Goal: Use online tool/utility: Utilize a website feature to perform a specific function

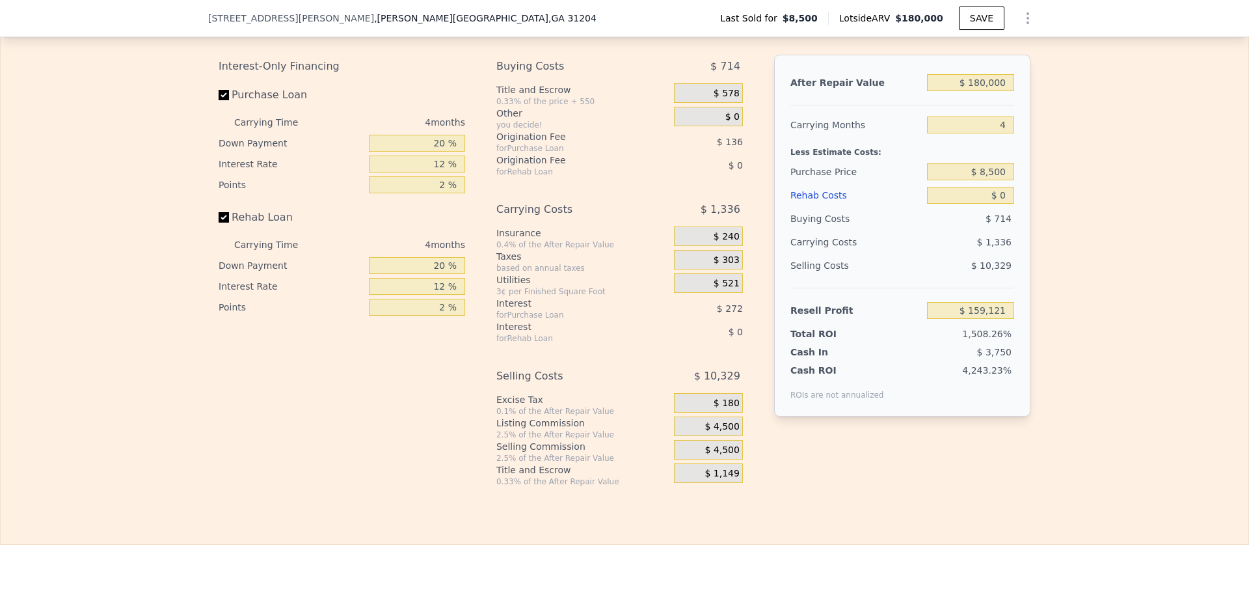
scroll to position [1882, 0]
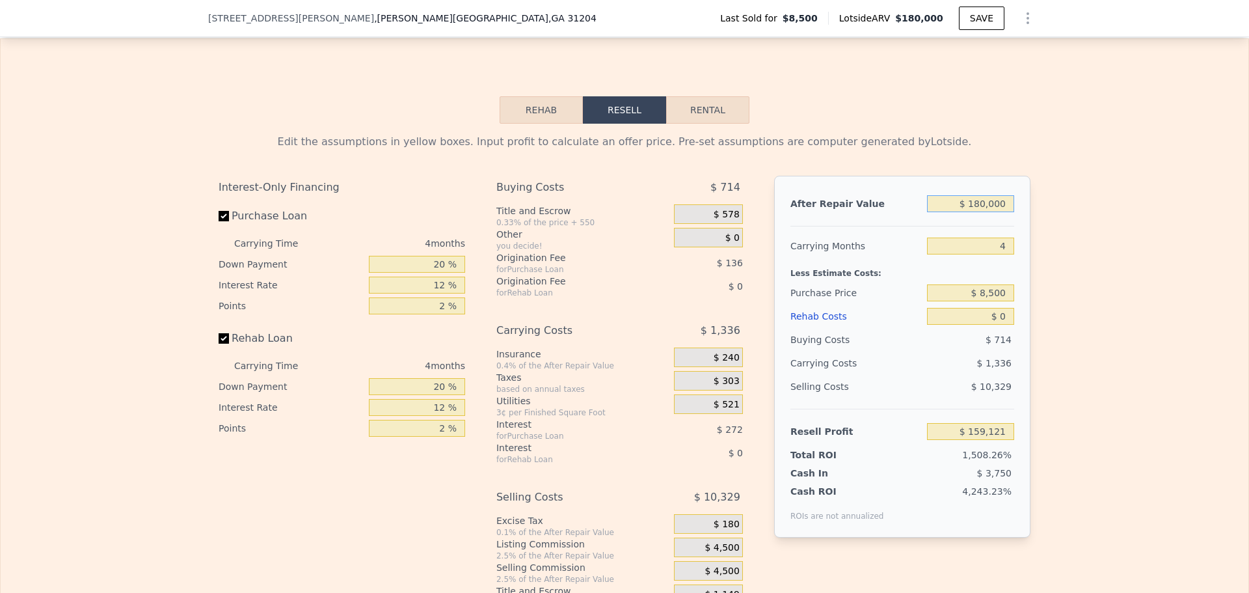
click at [980, 212] on input "$ 180,000" at bounding box center [970, 203] width 87 height 17
type input "$ 1"
type input "-$ 10,859"
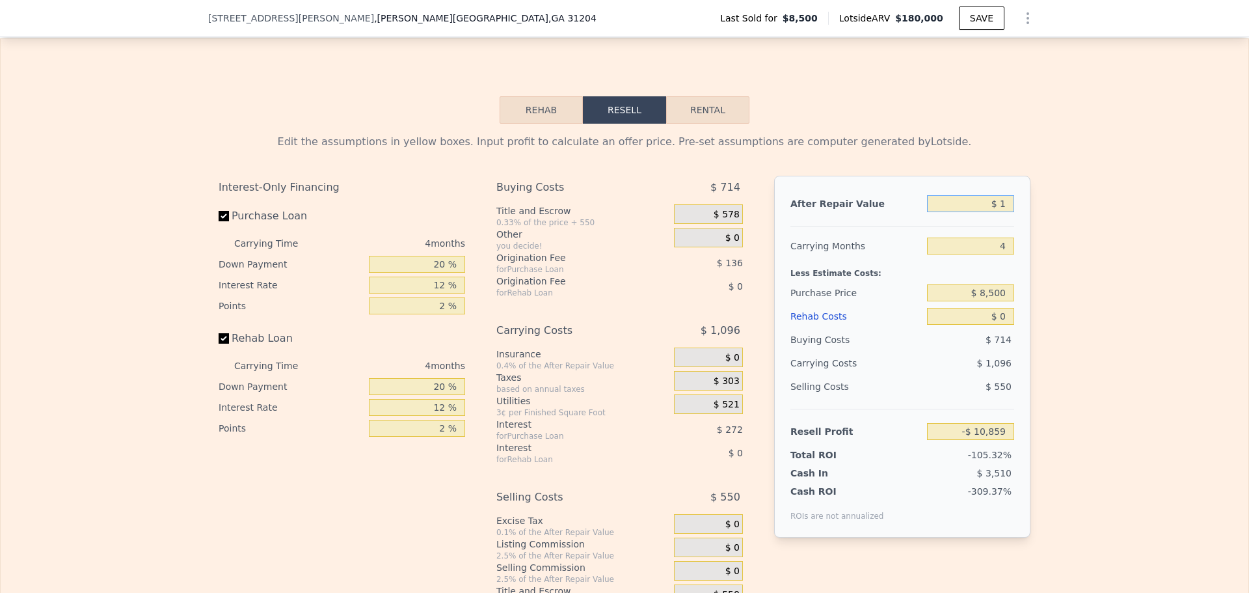
type input "$ 15"
type input "-$ 10,845"
type input "$ 150"
type input "-$ 10,718"
type input "$ 1,500"
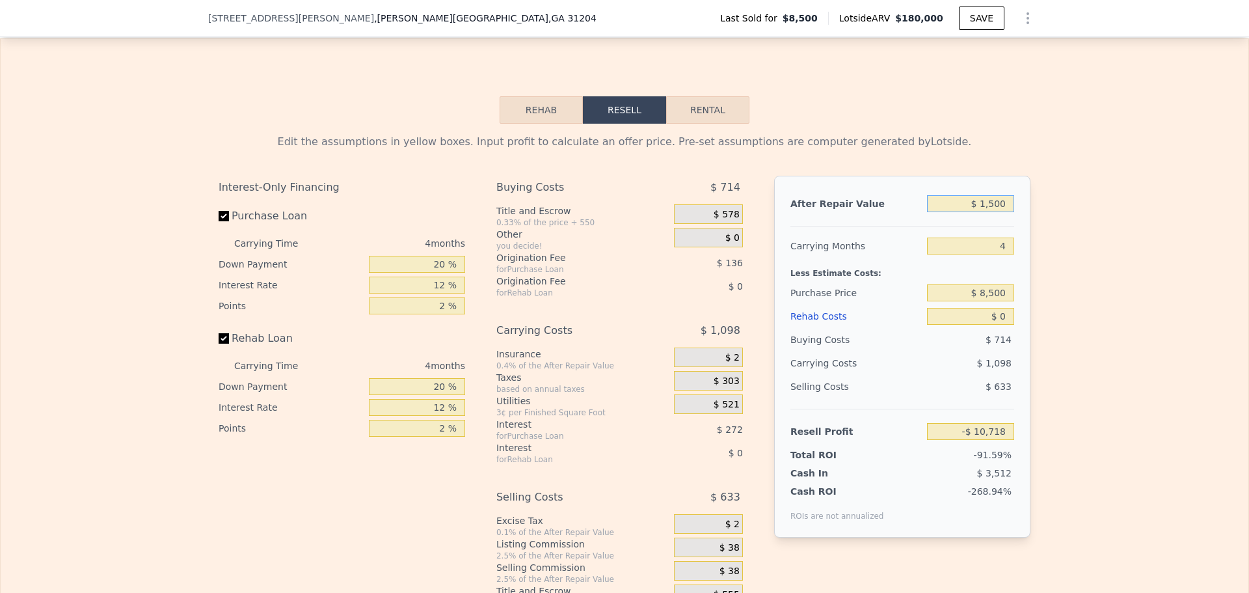
type input "-$ 9,445"
type input "$ 15,000"
type input "$ 3,305"
type input "$ 150,000"
type input "$ 130,790"
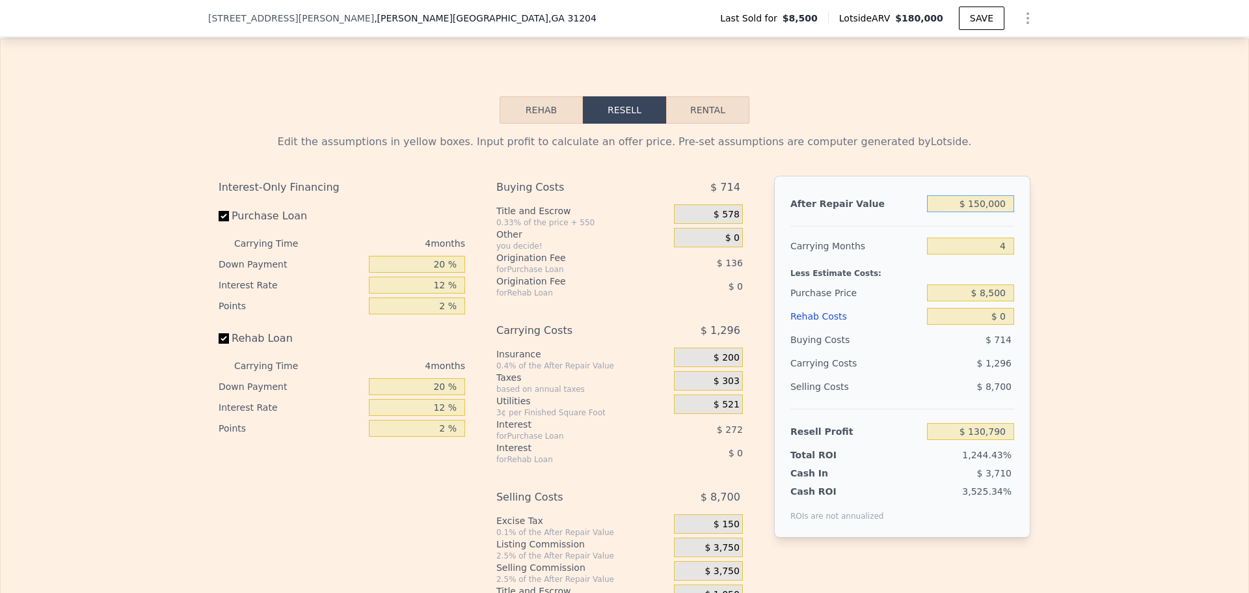
type input "$ 150,000"
click at [986, 254] on input "4" at bounding box center [970, 245] width 87 height 17
drag, startPoint x: 986, startPoint y: 269, endPoint x: 1070, endPoint y: 269, distance: 84.6
click at [1062, 269] on div "Edit the assumptions in yellow boxes. Input profit to calculate an offer price.…" at bounding box center [625, 366] width 1248 height 484
type input "6"
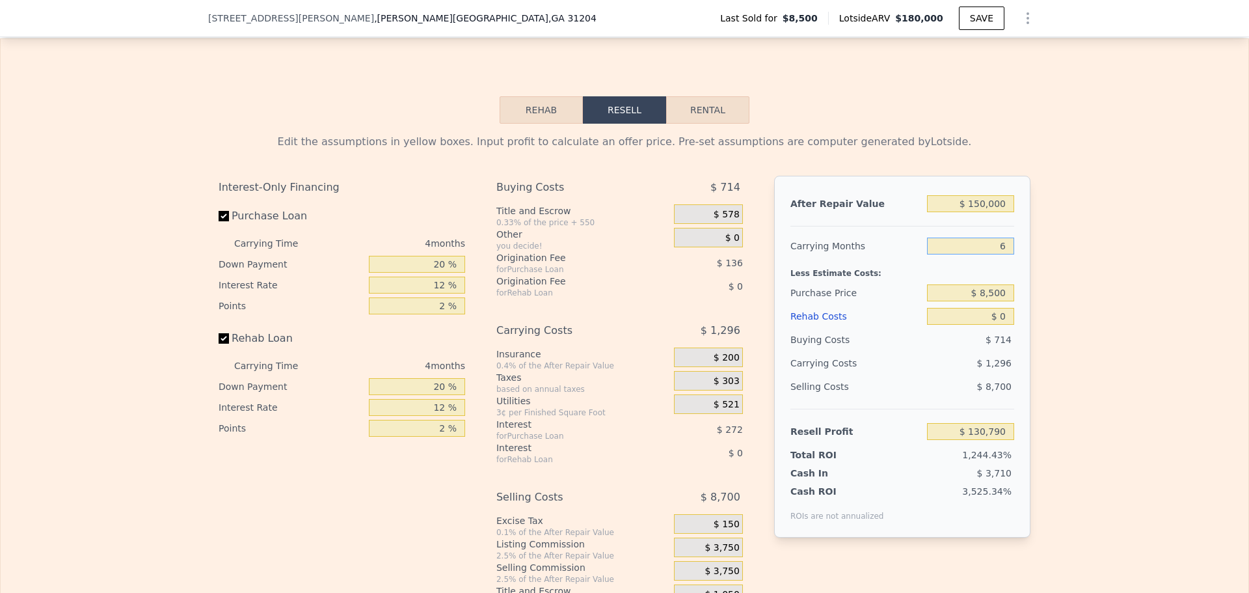
type input "$ 130,142"
type input "6"
click at [999, 301] on input "$ 8,500" at bounding box center [970, 292] width 87 height 17
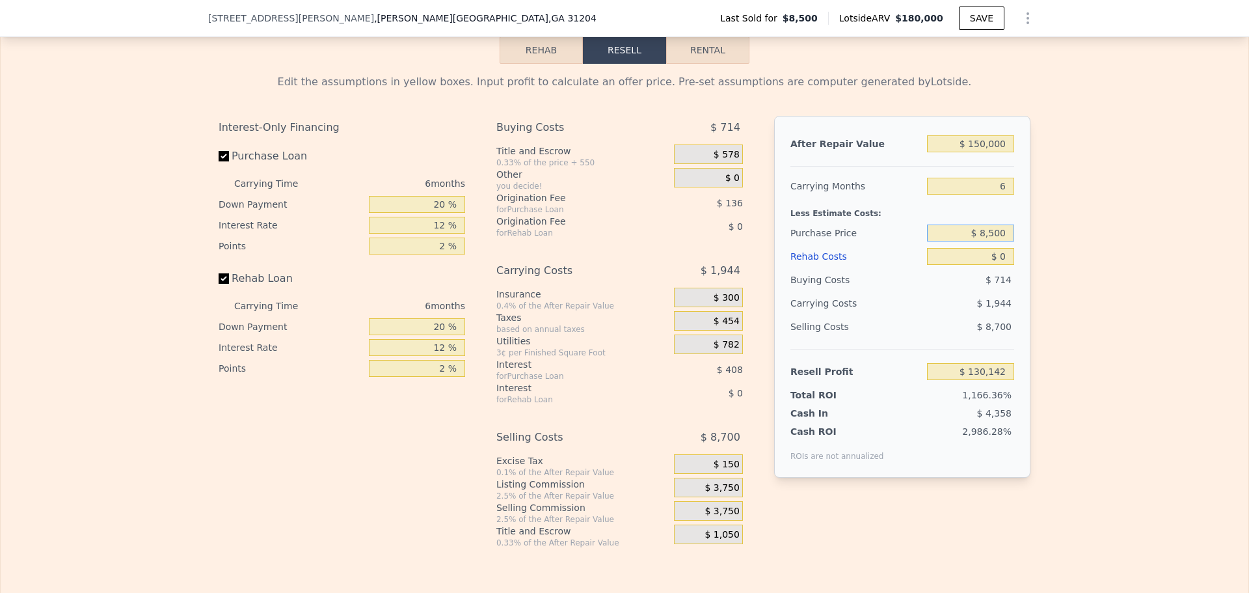
scroll to position [1947, 0]
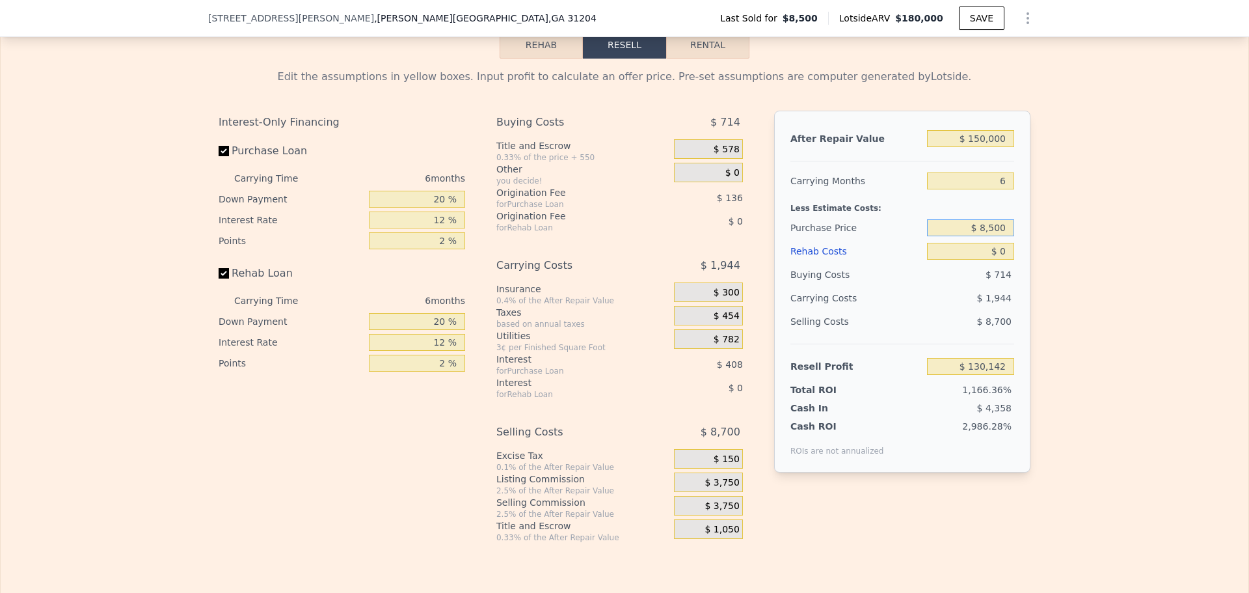
drag, startPoint x: 980, startPoint y: 252, endPoint x: 1047, endPoint y: 247, distance: 66.5
click at [1046, 247] on div "Edit the assumptions in yellow boxes. Input profit to calculate an offer price.…" at bounding box center [625, 301] width 1248 height 484
type input "$ 29,500"
click at [1048, 287] on div "Edit the assumptions in yellow boxes. Input profit to calculate an offer price.…" at bounding box center [625, 301] width 1248 height 484
type input "$ 107,728"
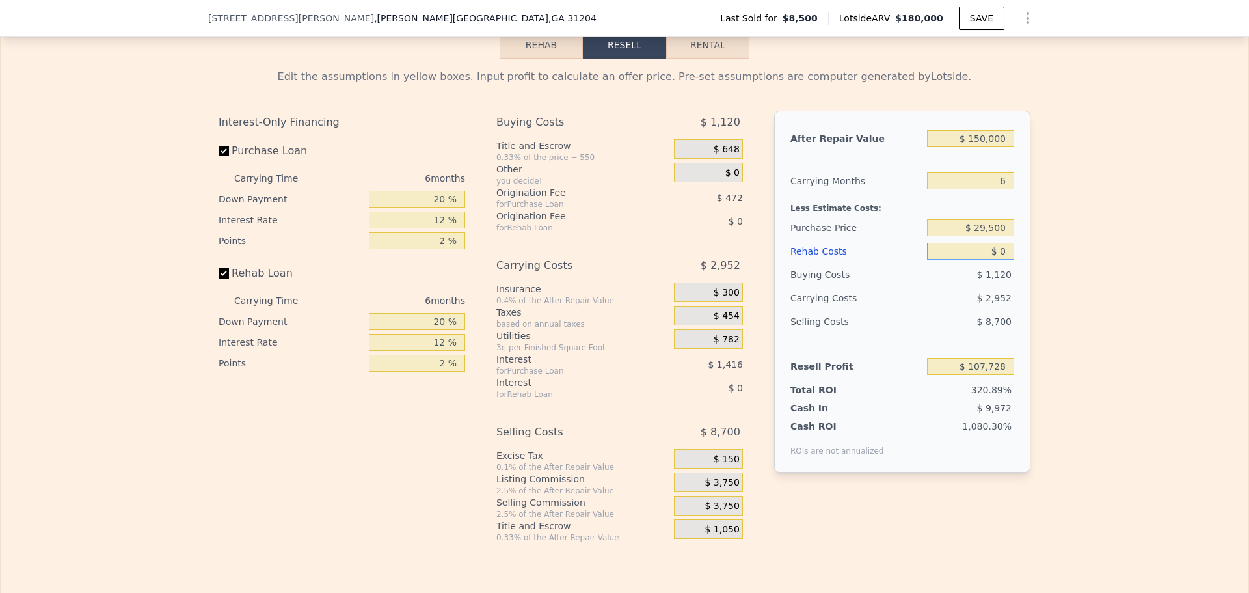
drag, startPoint x: 997, startPoint y: 276, endPoint x: 1054, endPoint y: 276, distance: 56.6
click at [1054, 276] on div "Edit the assumptions in yellow boxes. Input profit to calculate an offer price.…" at bounding box center [625, 301] width 1248 height 484
type input "$ 7"
type input "$ 107,721"
type input "$ 75"
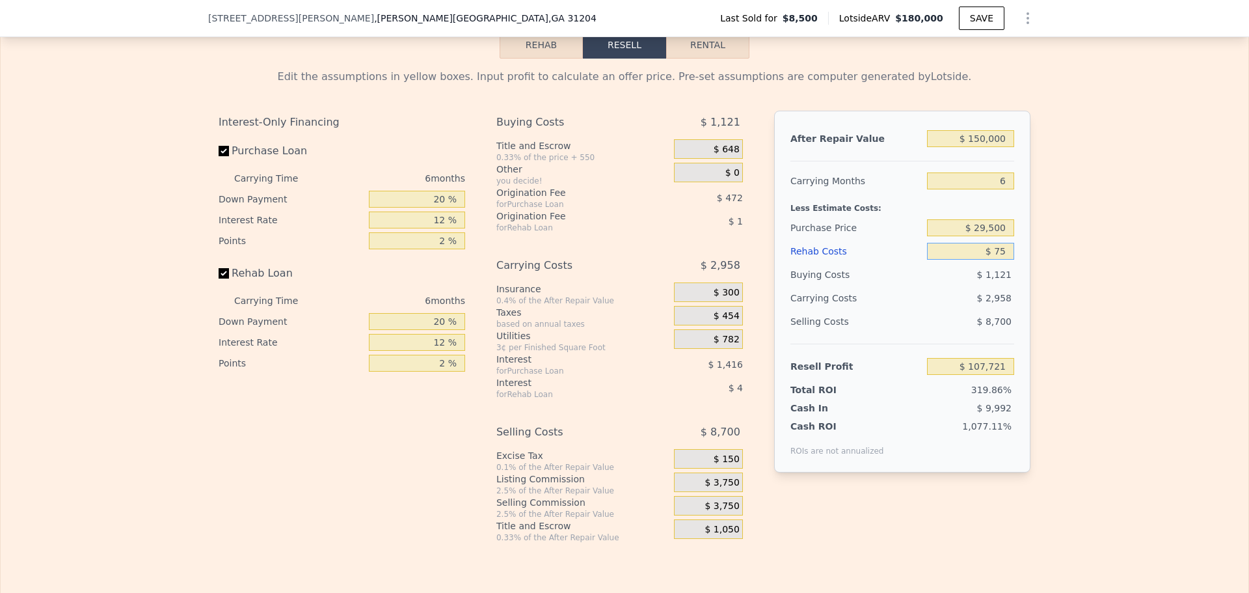
type input "$ 107,646"
type input "$ 750"
type input "$ 106,930"
type input "$ 7,500"
type input "$ 99,748"
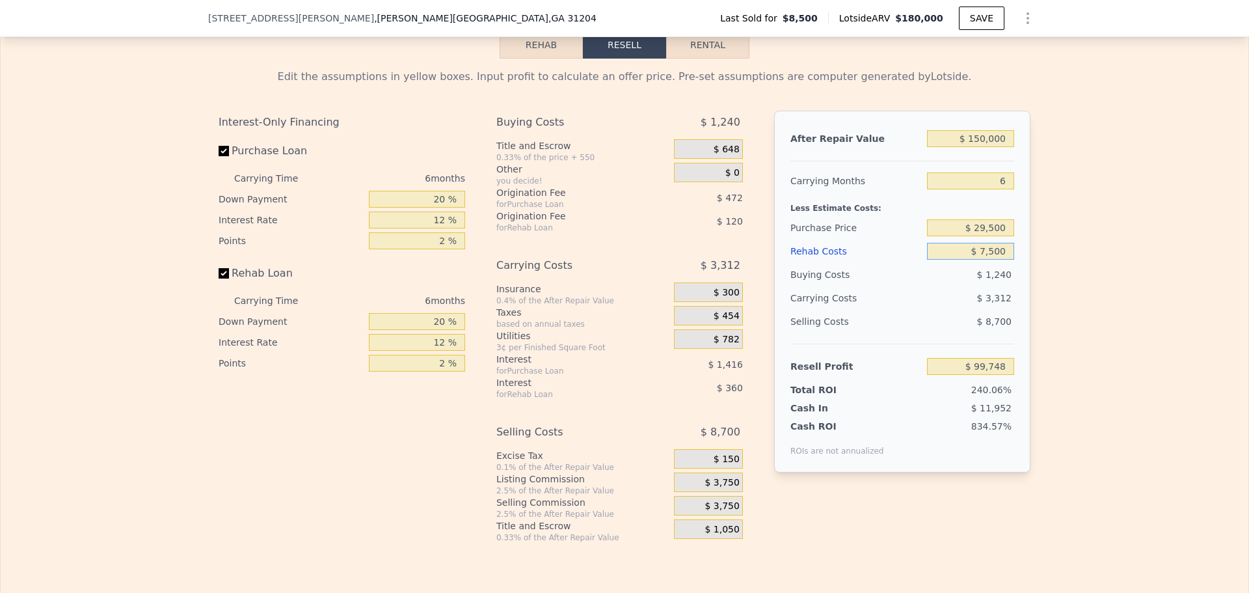
type input "$ 75,000"
type input "$ 27,928"
type input "$ 75,000"
click at [1043, 282] on div "Edit the assumptions in yellow boxes. Input profit to calculate an offer price.…" at bounding box center [625, 301] width 1248 height 484
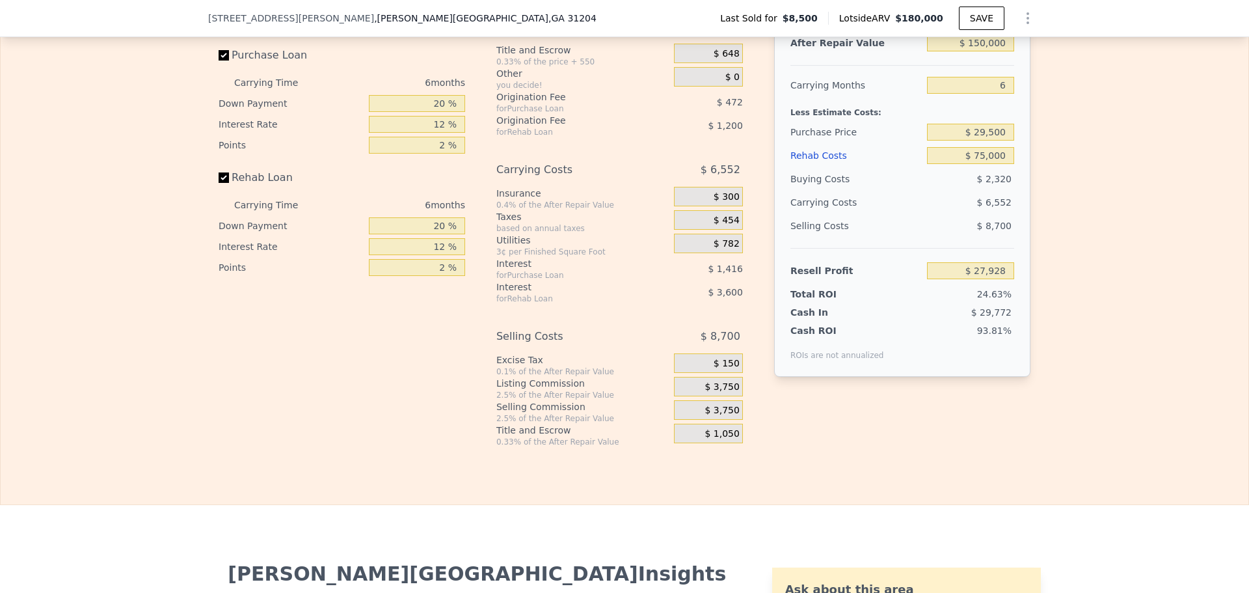
scroll to position [2077, 0]
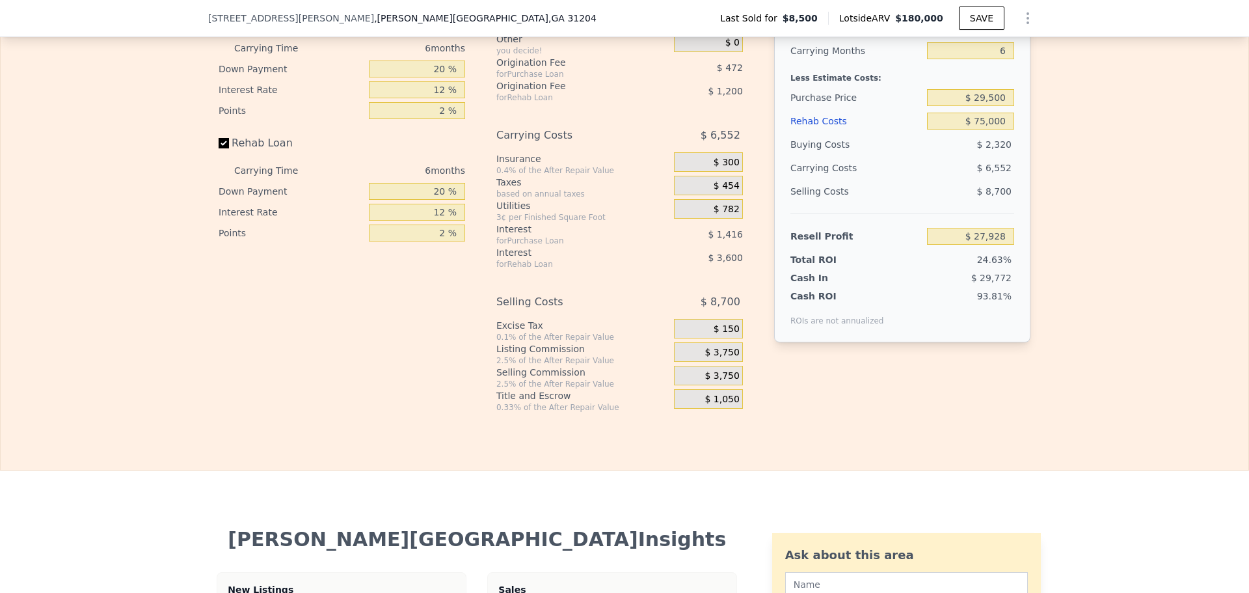
click at [725, 358] on span "$ 3,750" at bounding box center [722, 353] width 34 height 12
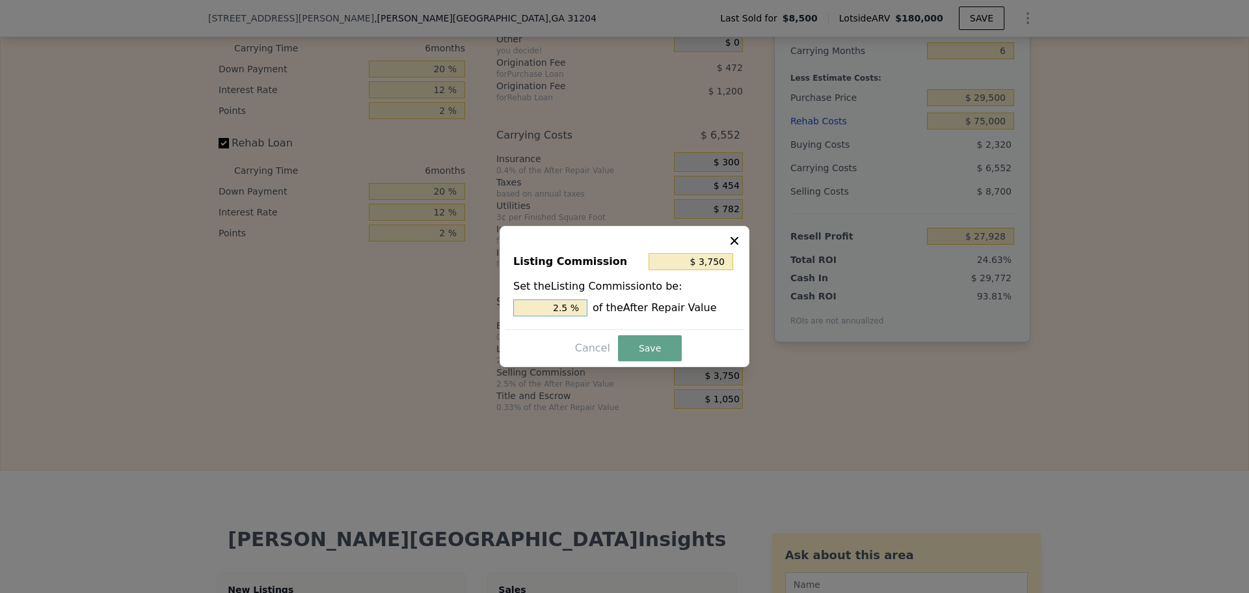
drag, startPoint x: 539, startPoint y: 301, endPoint x: 671, endPoint y: 303, distance: 131.4
click at [627, 302] on div "2.5 % of the After Repair Value" at bounding box center [624, 307] width 222 height 17
type input "$ 1,500"
type input "1 %"
click at [655, 336] on button "Save" at bounding box center [650, 348] width 64 height 26
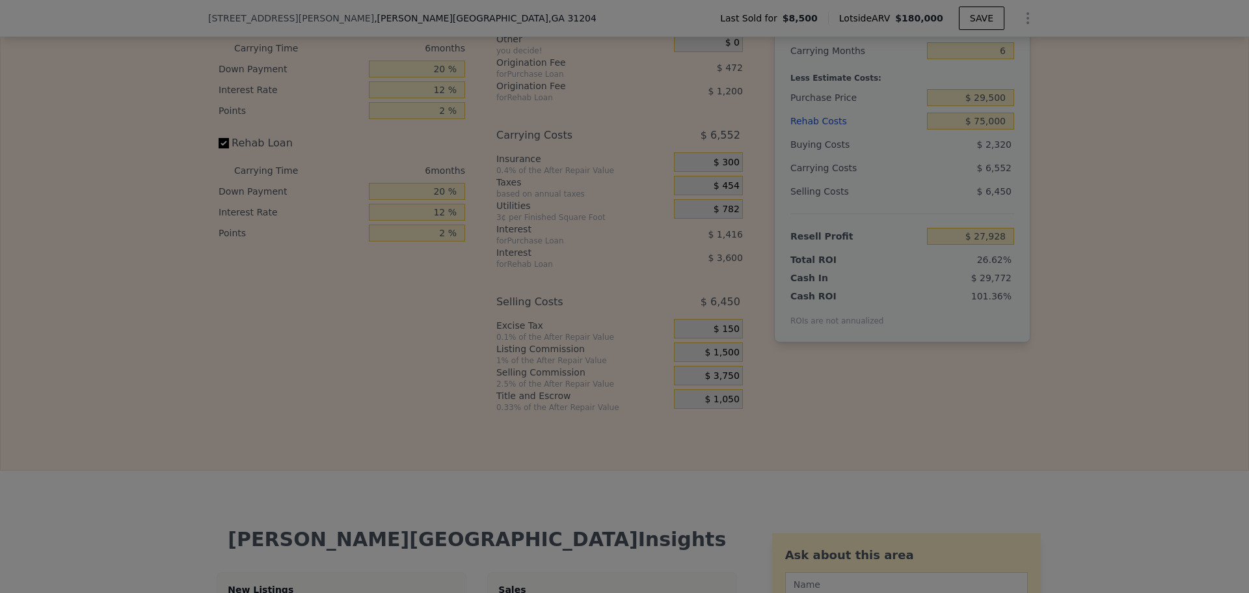
type input "$ 30,178"
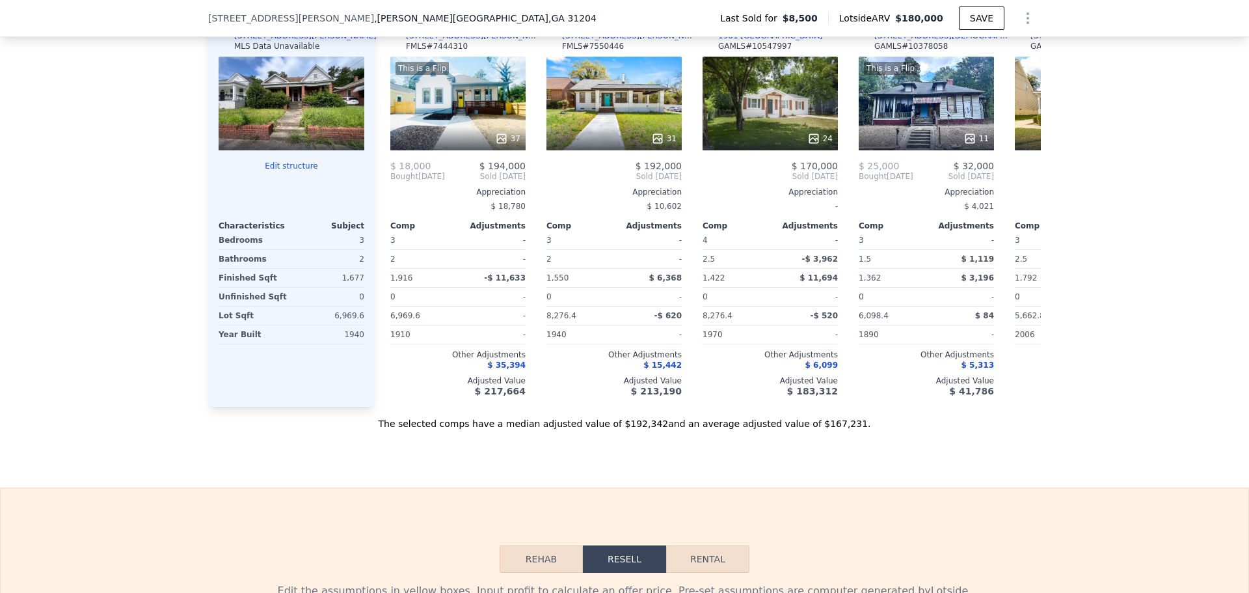
scroll to position [1427, 0]
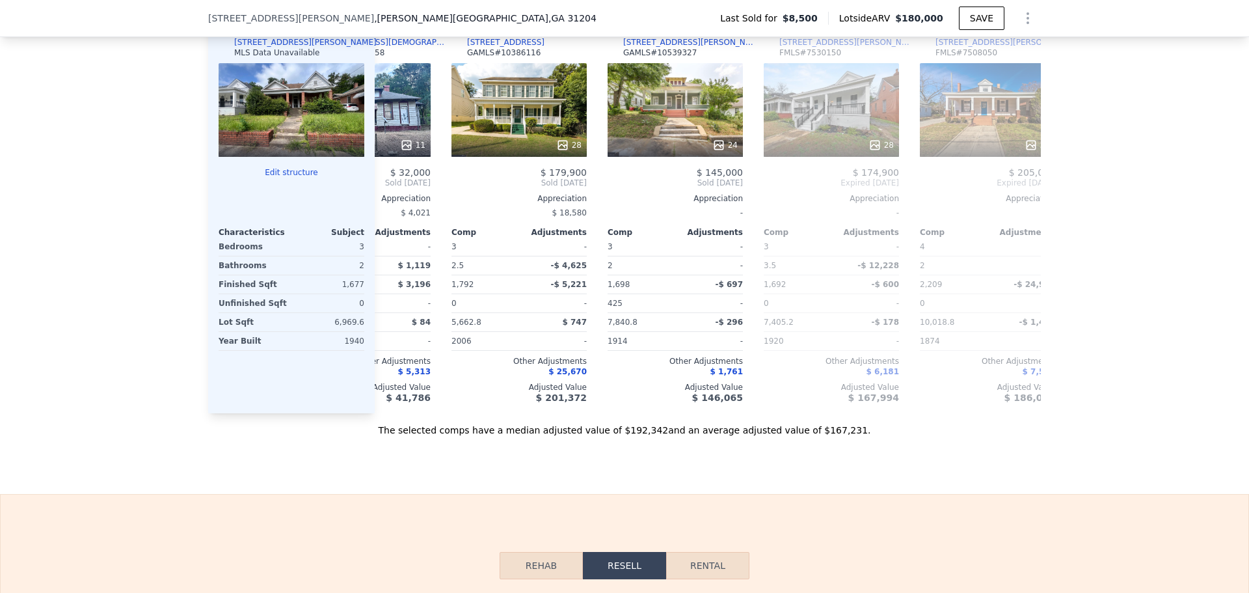
type input "$ 180,000"
type input "4"
type input "$ 0"
type input "$ 159,121"
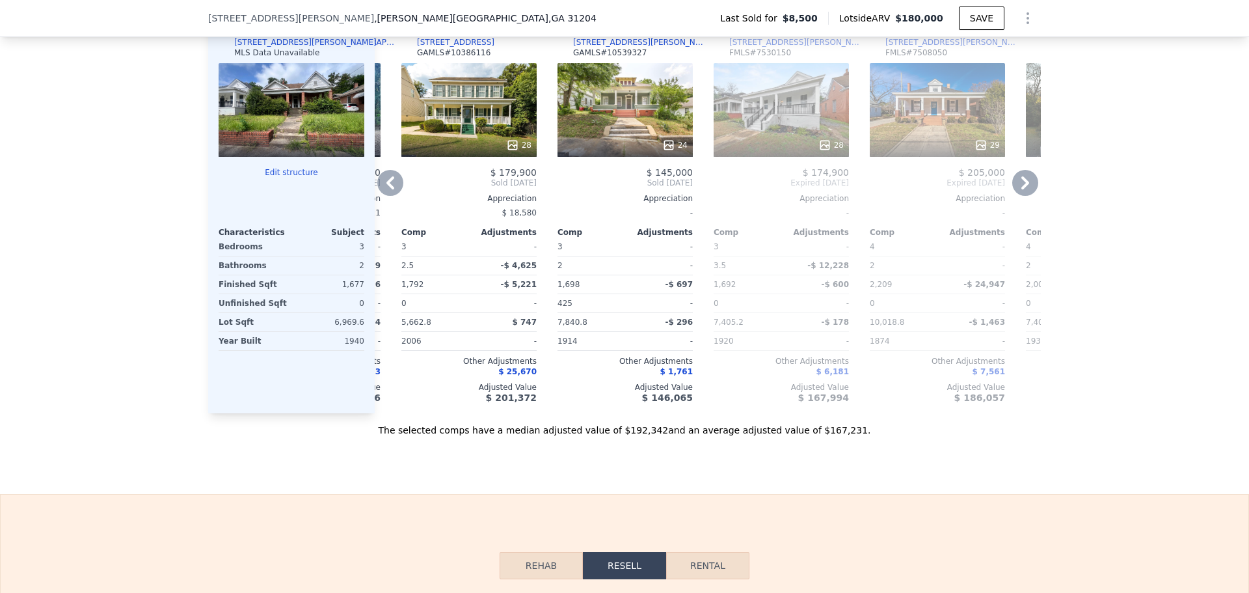
click at [637, 129] on div "24" at bounding box center [625, 110] width 135 height 94
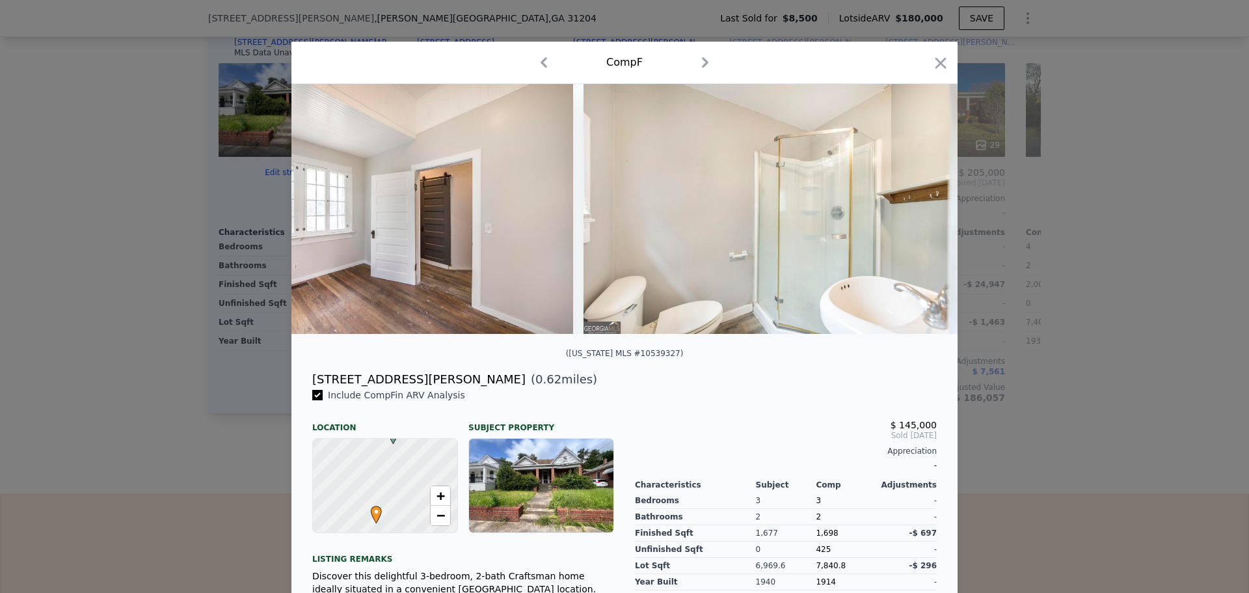
click at [940, 50] on div "Comp F" at bounding box center [624, 63] width 666 height 42
click at [936, 64] on icon "button" at bounding box center [941, 62] width 11 height 11
